Goal: Transaction & Acquisition: Purchase product/service

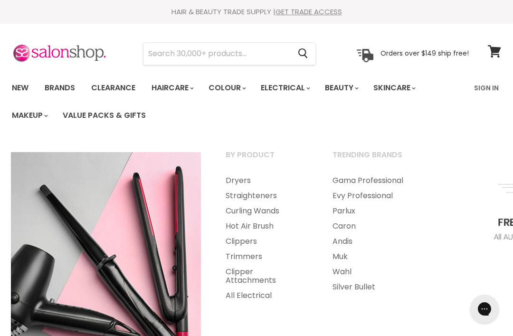
click at [242, 241] on link "Clippers" at bounding box center [266, 241] width 105 height 15
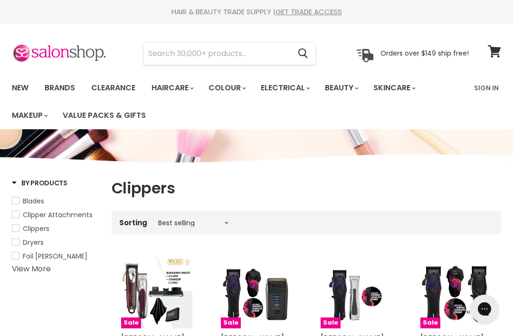
click at [57, 89] on link "Brands" at bounding box center [60, 88] width 45 height 20
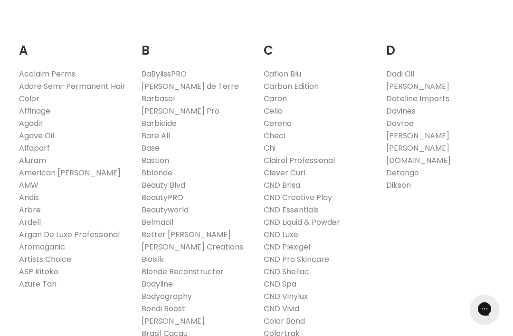
click at [44, 268] on link "ASP Kitoko" at bounding box center [38, 271] width 39 height 11
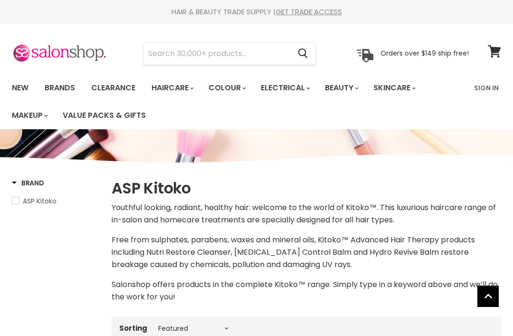
select select "manual"
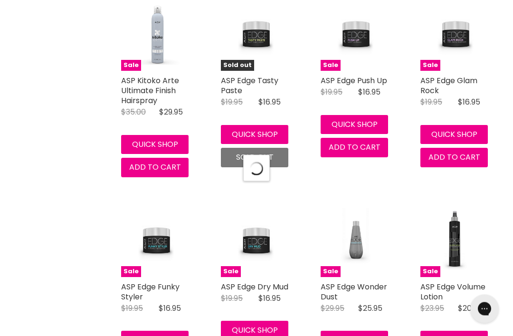
scroll to position [2572, 0]
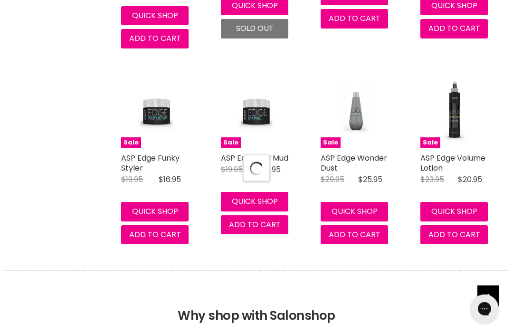
select select "manual"
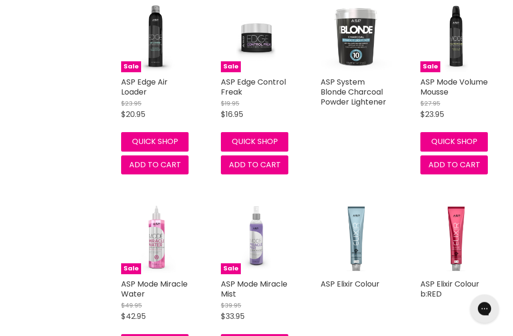
scroll to position [4603, 0]
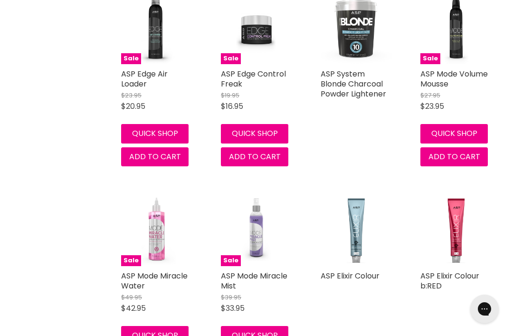
click at [360, 270] on link "ASP Elixir Colour" at bounding box center [350, 275] width 59 height 11
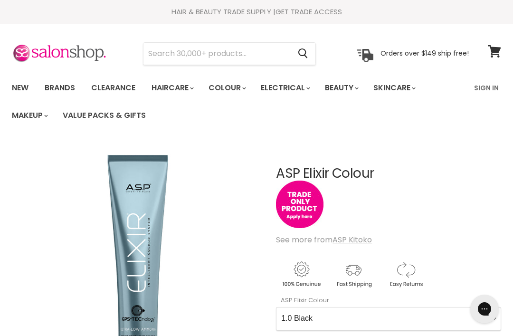
click at [489, 88] on link "Sign In" at bounding box center [487, 88] width 36 height 20
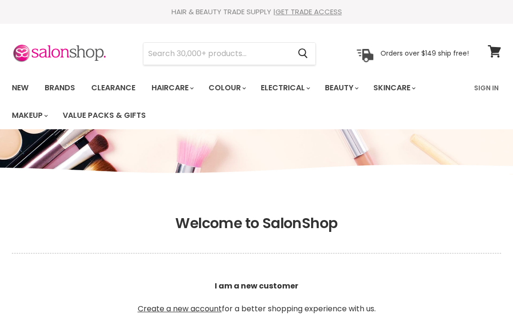
scroll to position [278, 0]
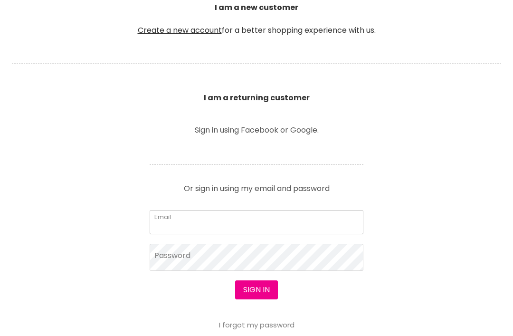
click at [195, 220] on input "Email" at bounding box center [257, 222] width 214 height 24
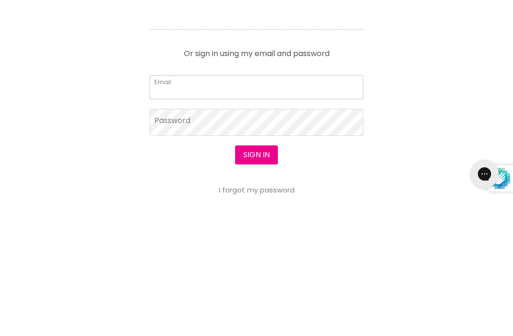
scroll to position [0, 0]
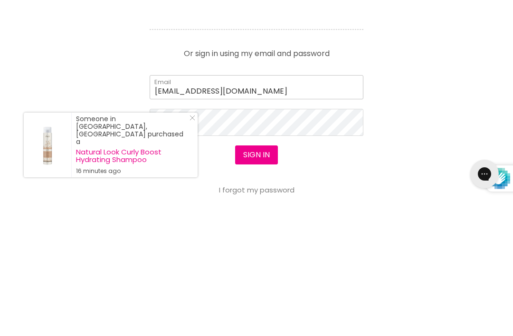
type input "[EMAIL_ADDRESS][DOMAIN_NAME]"
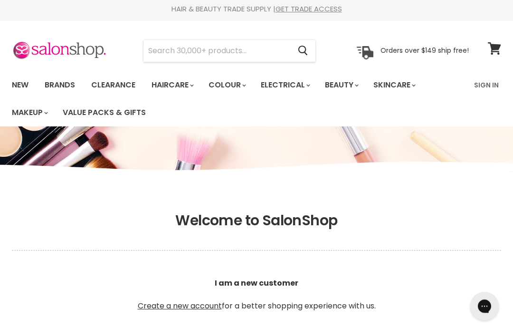
scroll to position [410, 0]
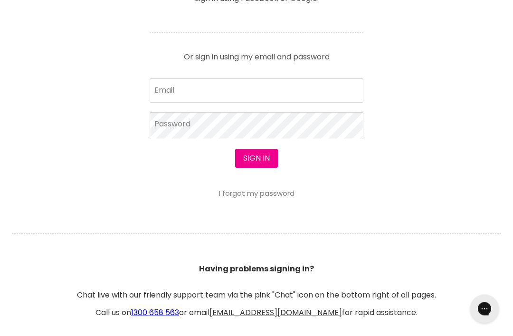
click at [254, 158] on button "Sign in" at bounding box center [256, 158] width 43 height 19
click at [194, 89] on input "Email" at bounding box center [257, 91] width 214 height 24
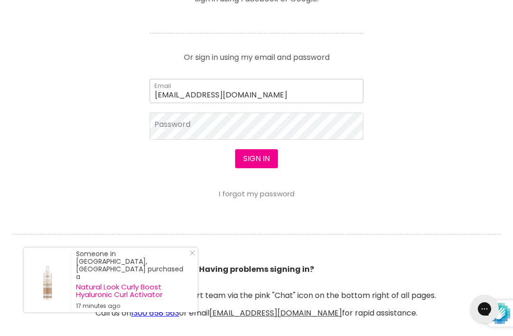
type input "gavanddebb@bigpond.com"
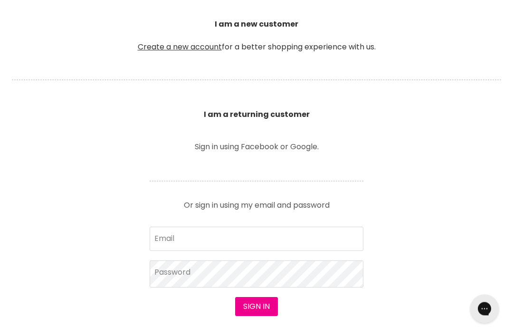
scroll to position [262, 0]
